Goal: Information Seeking & Learning: Learn about a topic

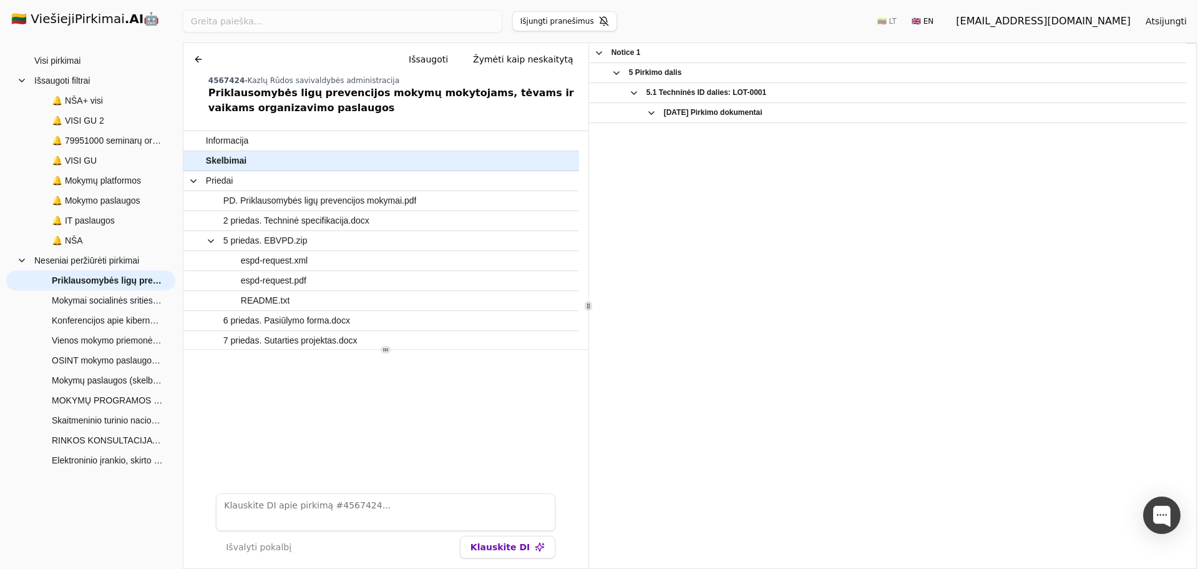
scroll to position [1521, 0]
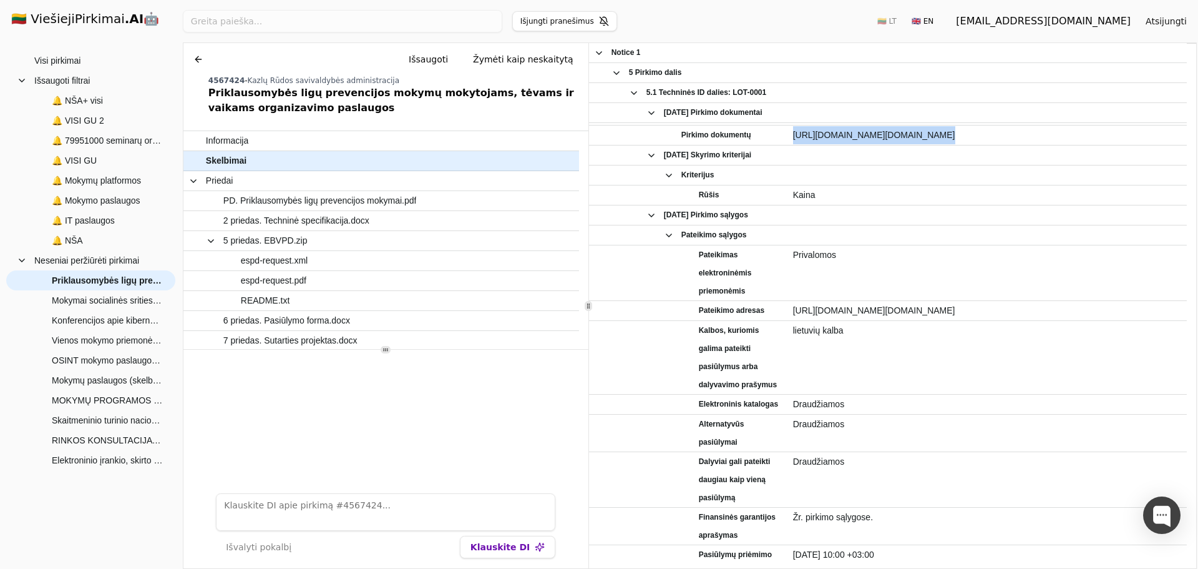
click at [202, 55] on button at bounding box center [198, 59] width 20 height 22
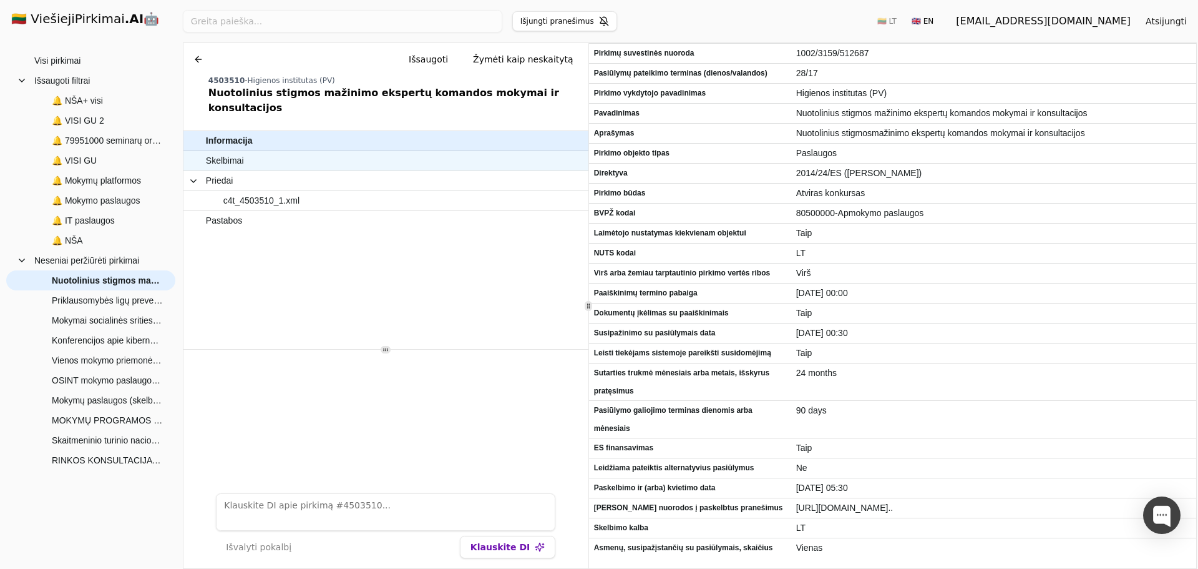
click at [348, 152] on span "Skelbimai" at bounding box center [380, 161] width 348 height 18
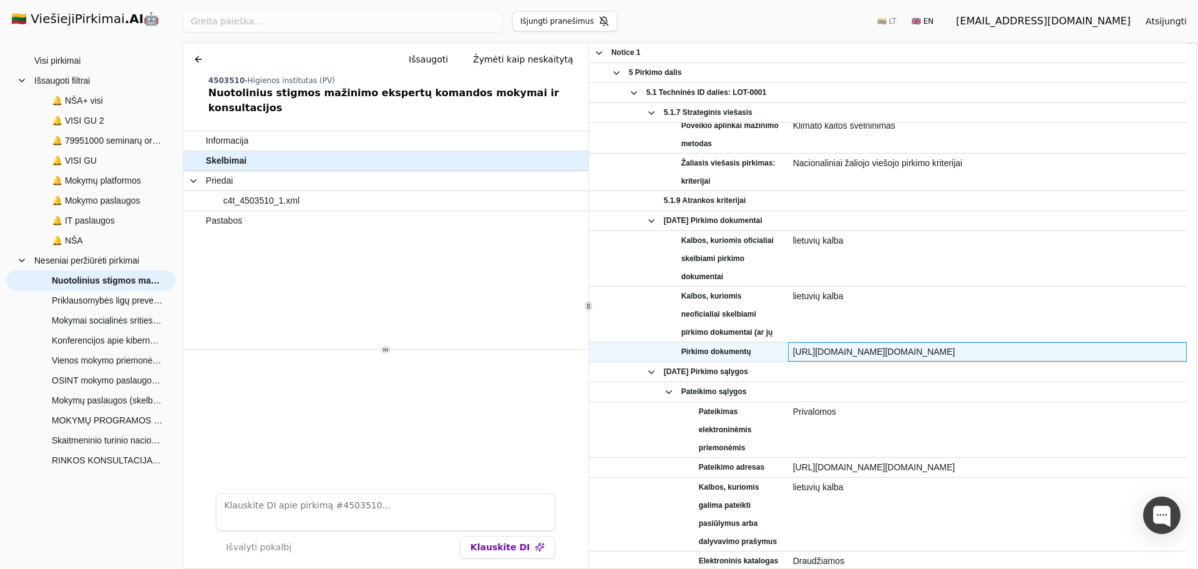
click at [906, 351] on span "[URL][DOMAIN_NAME][DOMAIN_NAME]" at bounding box center [987, 352] width 389 height 18
copy div "[URL][DOMAIN_NAME][DOMAIN_NAME]"
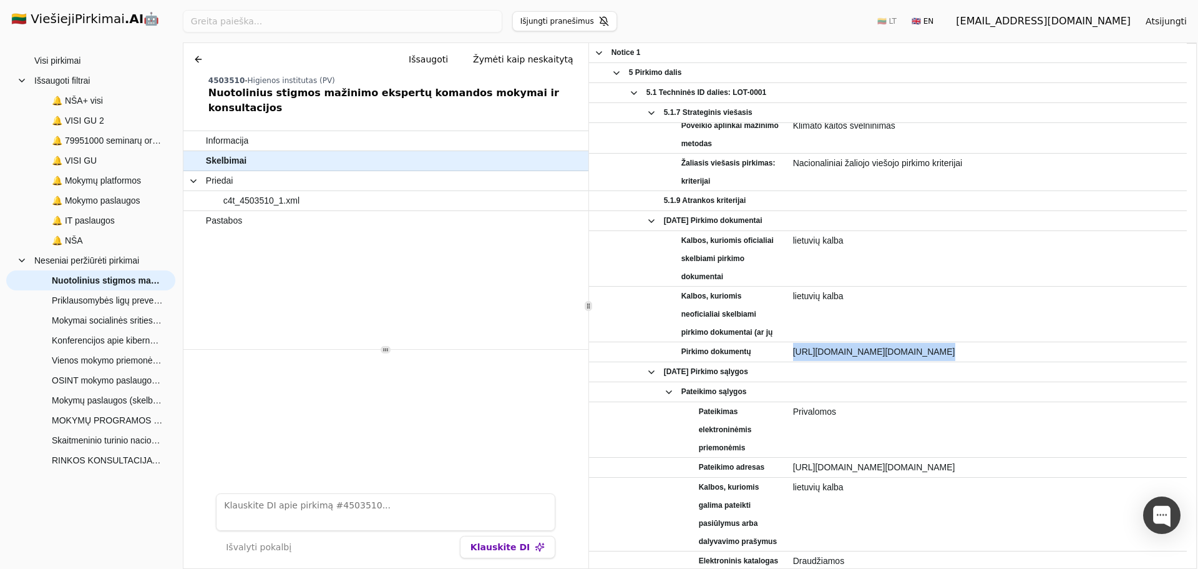
click at [200, 56] on button at bounding box center [198, 59] width 20 height 22
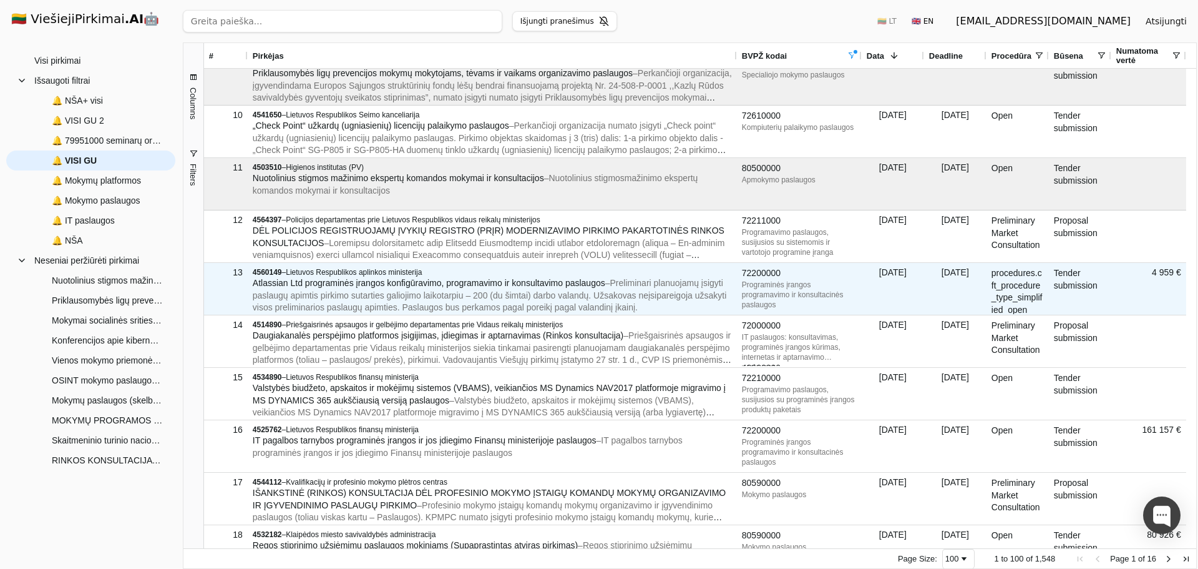
scroll to position [545, 0]
